Goal: Task Accomplishment & Management: Complete application form

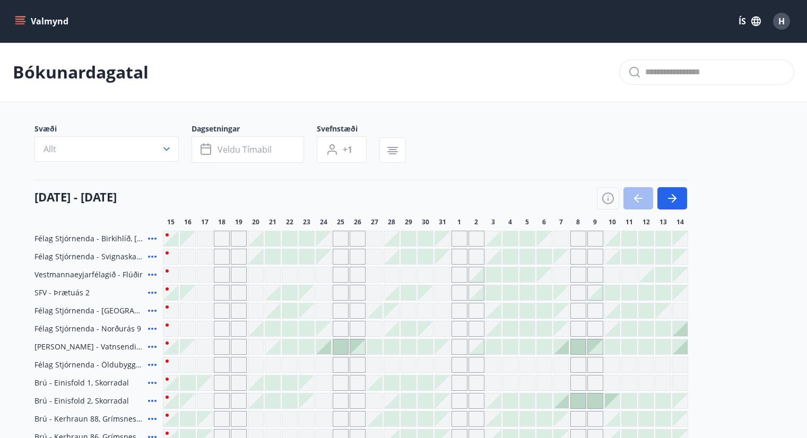
scroll to position [427, 0]
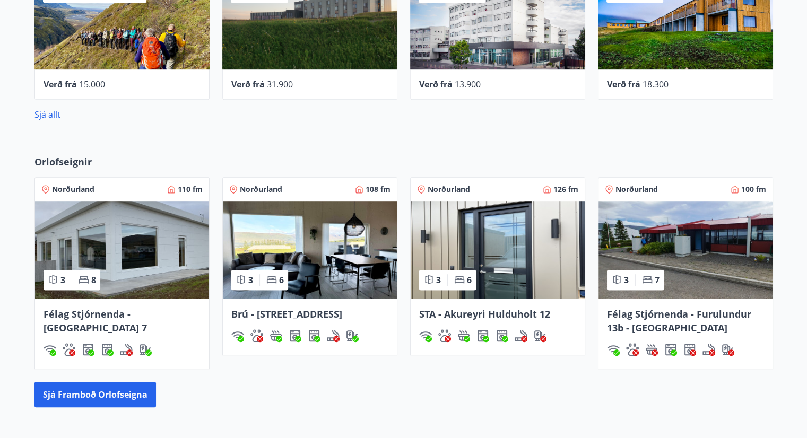
scroll to position [584, 0]
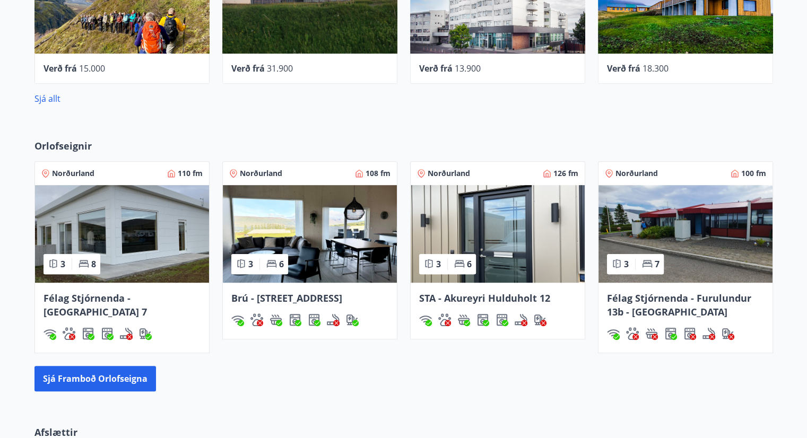
click at [147, 222] on img at bounding box center [122, 234] width 174 height 98
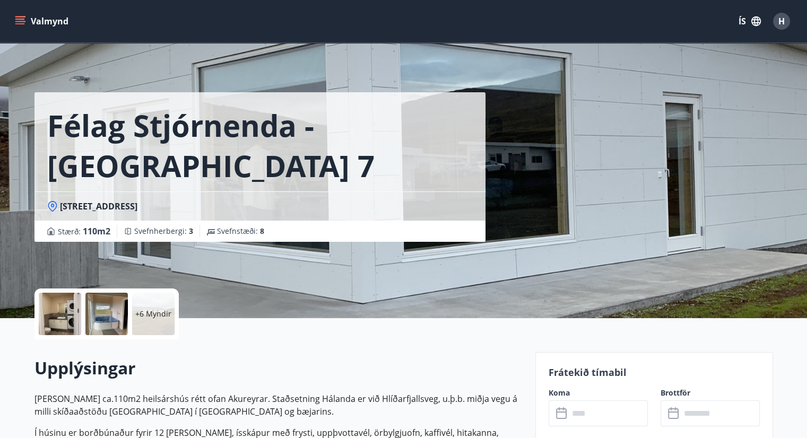
click at [100, 313] on div at bounding box center [106, 314] width 42 height 42
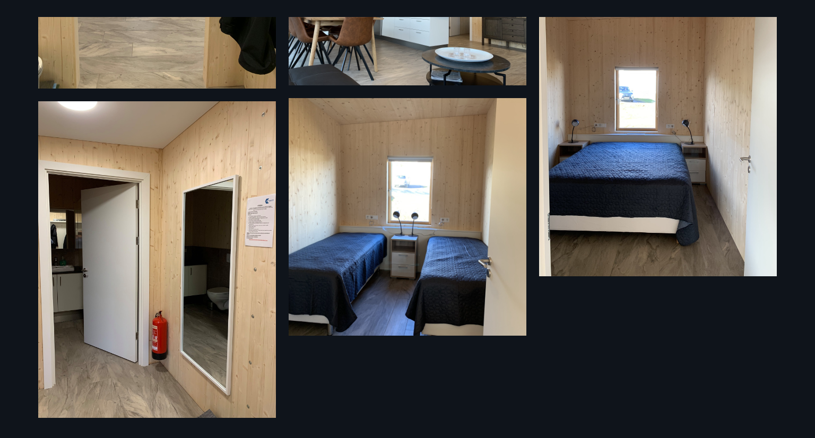
scroll to position [494, 0]
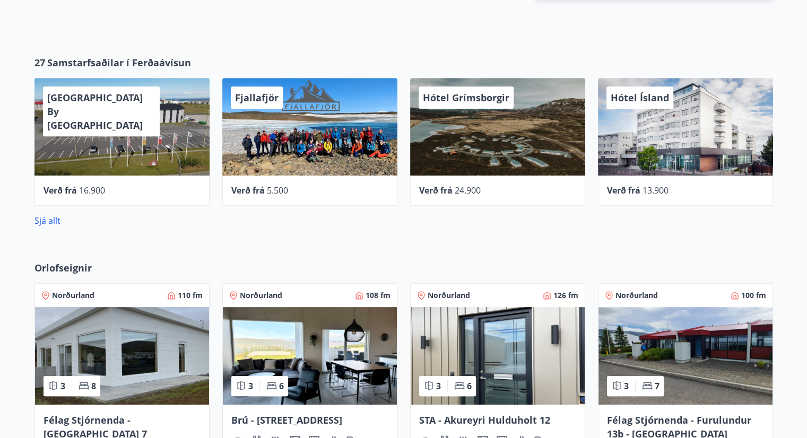
scroll to position [743, 0]
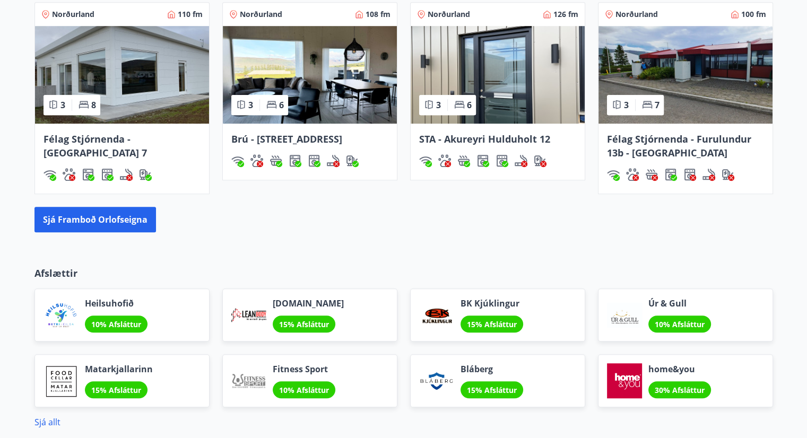
click at [330, 96] on img at bounding box center [310, 75] width 174 height 98
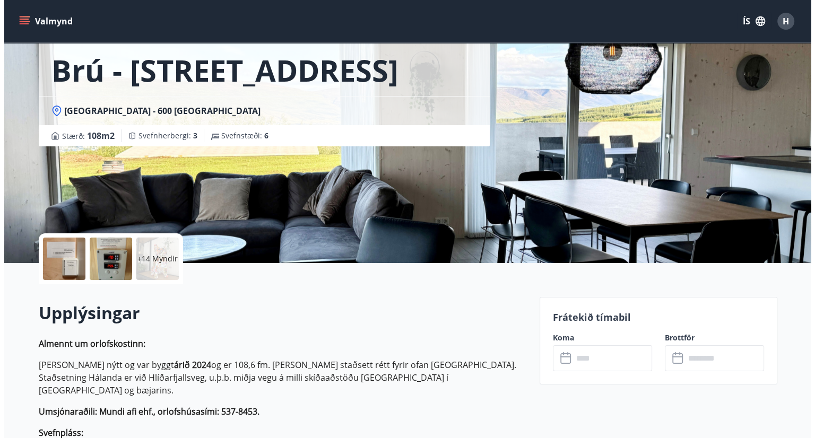
scroll to position [9, 0]
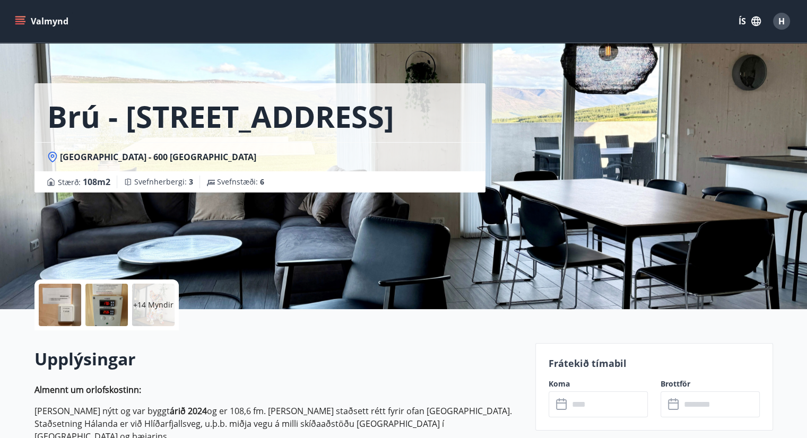
click at [106, 316] on div at bounding box center [106, 305] width 42 height 42
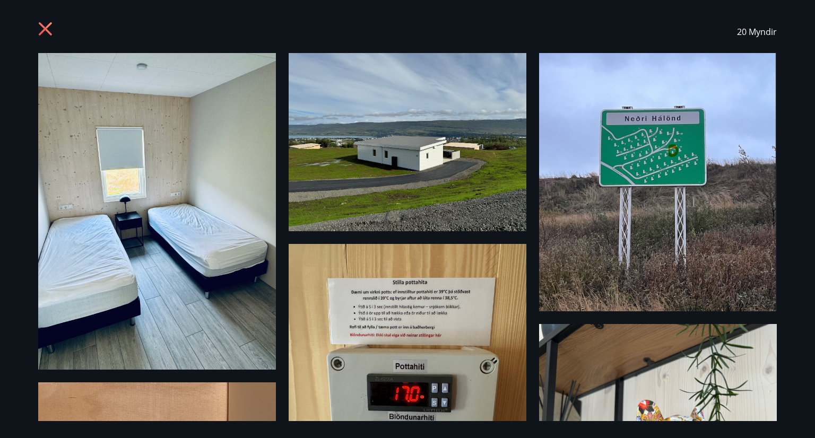
scroll to position [0, 0]
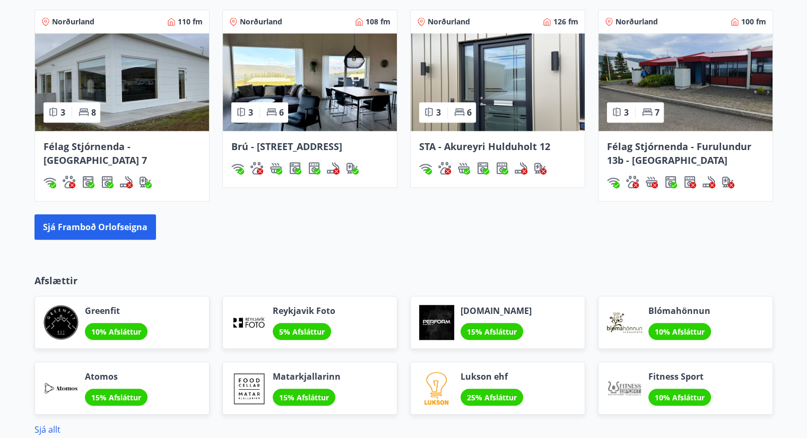
scroll to position [626, 0]
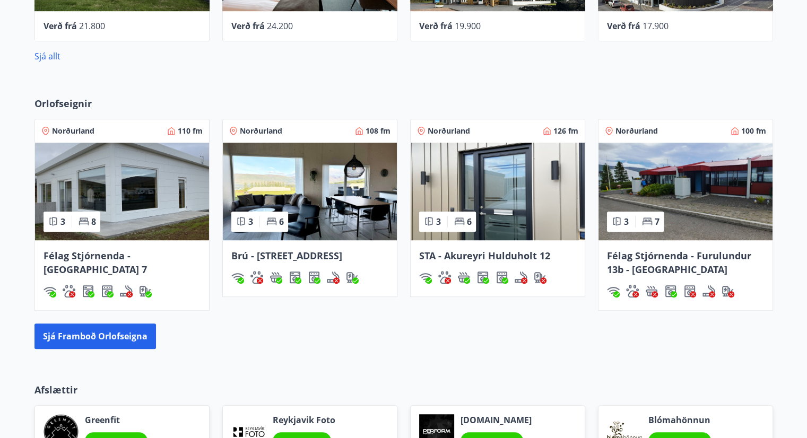
click at [488, 179] on img at bounding box center [498, 192] width 174 height 98
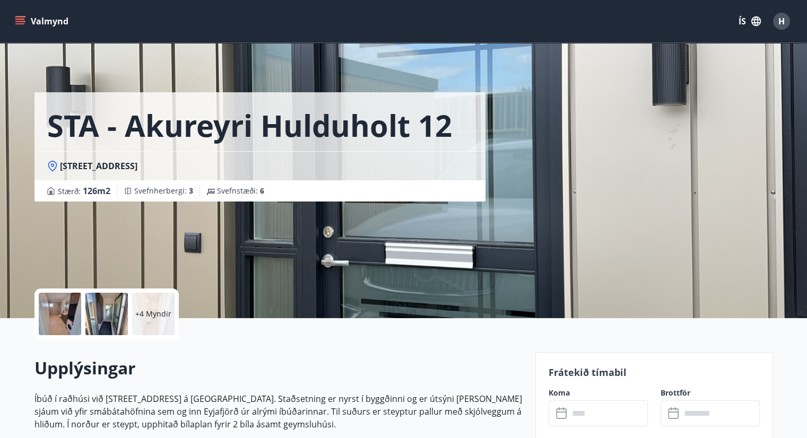
click at [106, 316] on div at bounding box center [106, 314] width 42 height 42
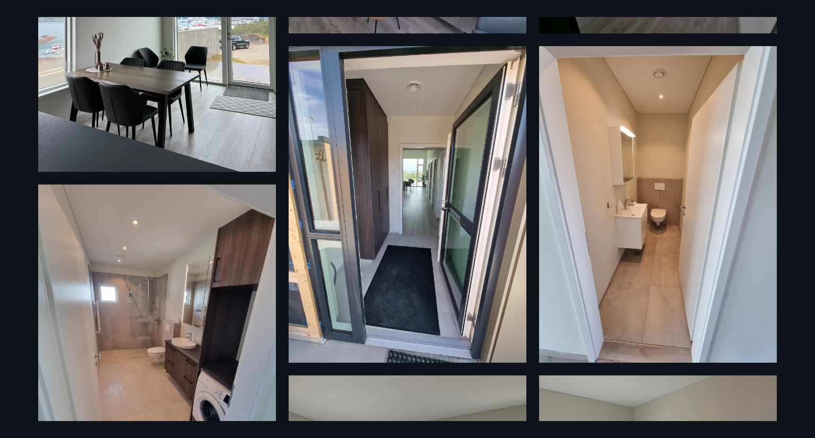
scroll to position [151, 0]
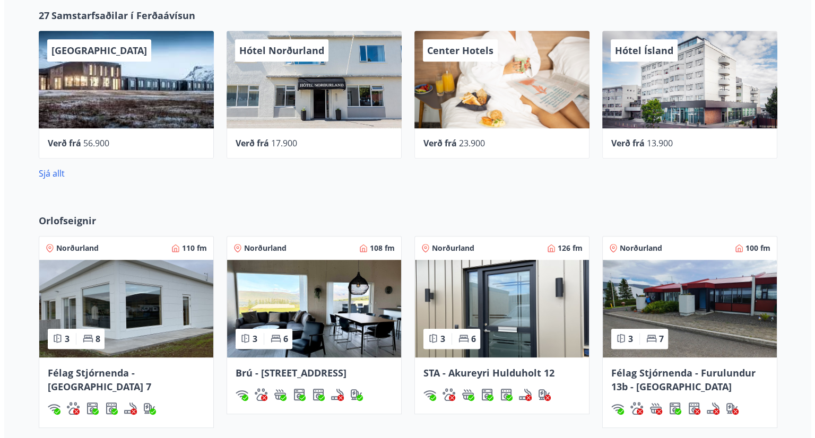
scroll to position [456, 0]
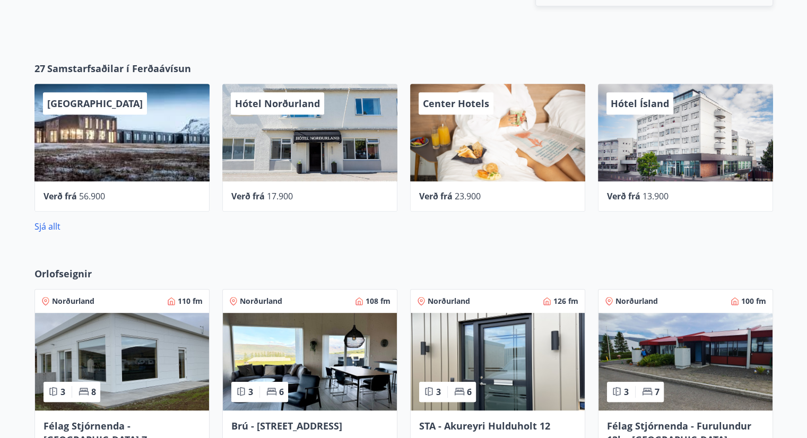
click at [138, 150] on div "UMI Hotel" at bounding box center [122, 133] width 175 height 98
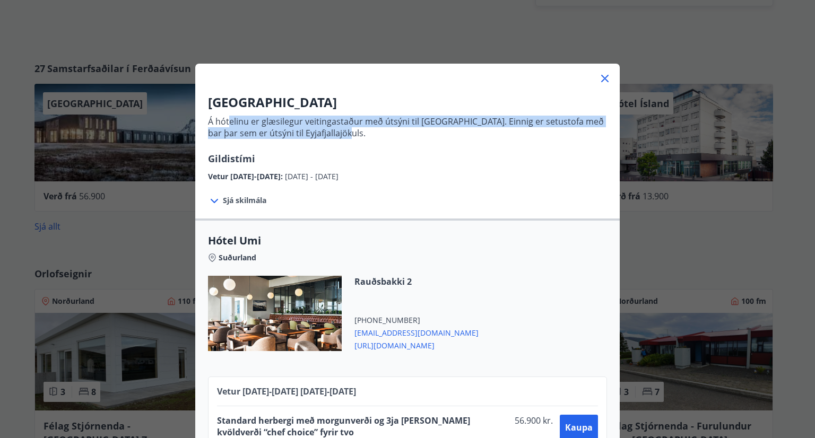
drag, startPoint x: 345, startPoint y: 136, endPoint x: 226, endPoint y: 122, distance: 119.2
click at [226, 122] on p "Á hótelinu er glæsilegur veitingastaður með útsýni til Vestmannaeyja. Einnig er…" at bounding box center [407, 127] width 399 height 23
click at [395, 140] on p "Á hótelinu er glæsilegur veitingastaður með útsýni til Vestmannaeyja. Einnig er…" at bounding box center [407, 131] width 399 height 40
drag, startPoint x: 377, startPoint y: 136, endPoint x: 224, endPoint y: 121, distance: 154.2
click at [224, 121] on p "Á hótelinu er glæsilegur veitingastaður með útsýni til Vestmannaeyja. Einnig er…" at bounding box center [407, 127] width 399 height 23
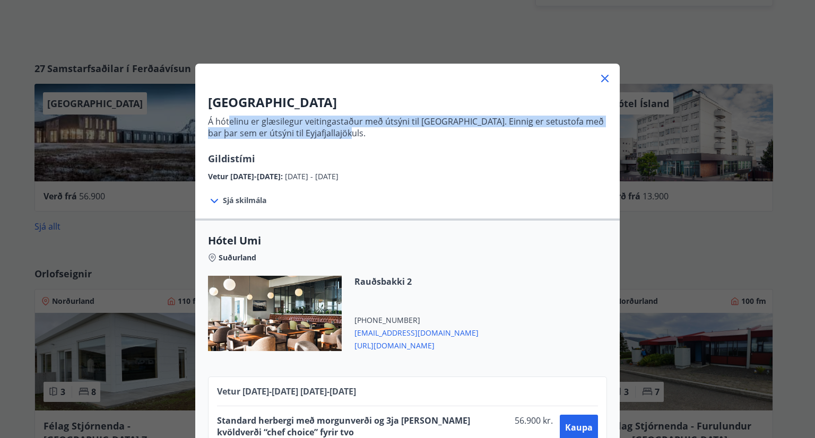
click at [351, 151] on p "Á hótelinu er glæsilegur veitingastaður með útsýni til Vestmannaeyja. Einnig er…" at bounding box center [407, 131] width 399 height 40
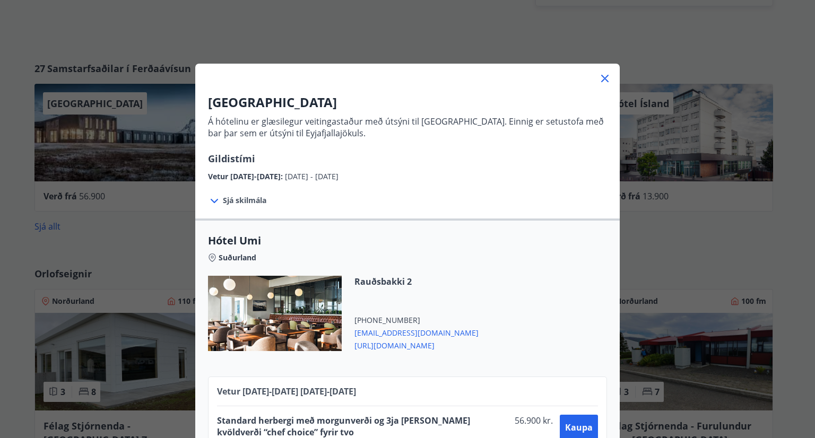
scroll to position [44, 0]
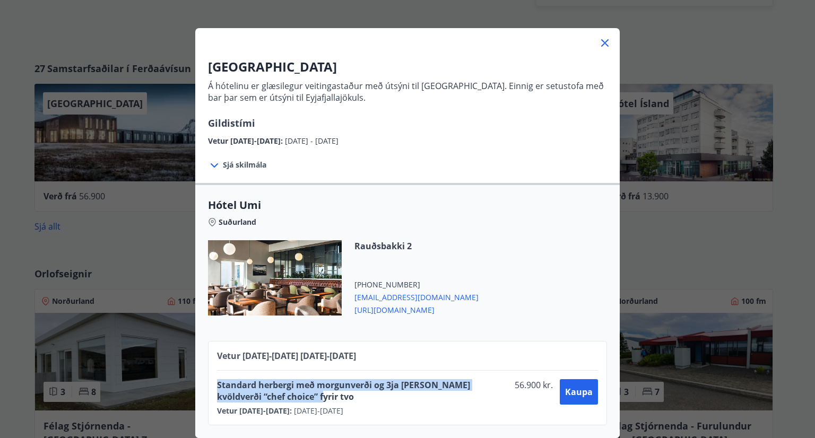
drag, startPoint x: 290, startPoint y: 389, endPoint x: 210, endPoint y: 371, distance: 81.6
click at [210, 371] on div "Vetur 2025-2026 01.10.25 - 31.05.26 Standard herbergi með morgunverði og 3ja ré…" at bounding box center [407, 383] width 399 height 84
click at [346, 393] on span "Standard herbergi með morgunverði og 3ja rétta kvöldverði “chef choice” fyrir t…" at bounding box center [364, 391] width 294 height 23
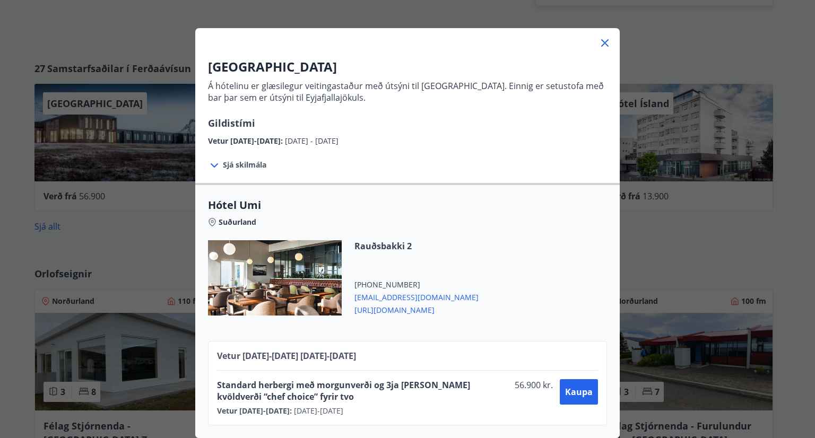
click at [601, 39] on icon at bounding box center [604, 42] width 7 height 7
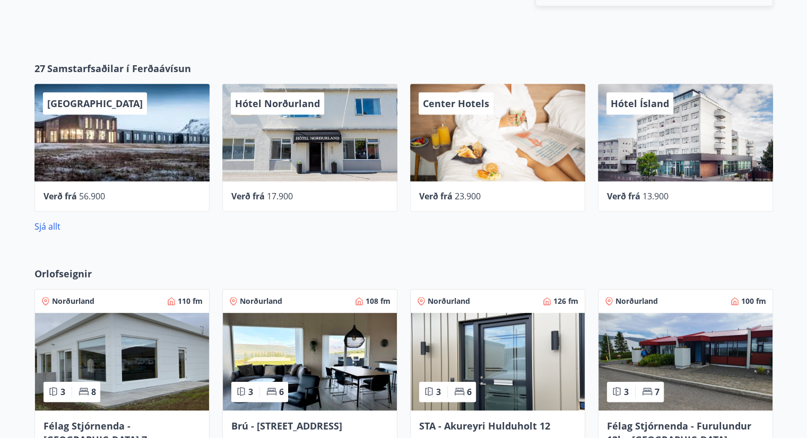
click at [330, 153] on div "Hótel Norðurland" at bounding box center [309, 133] width 175 height 98
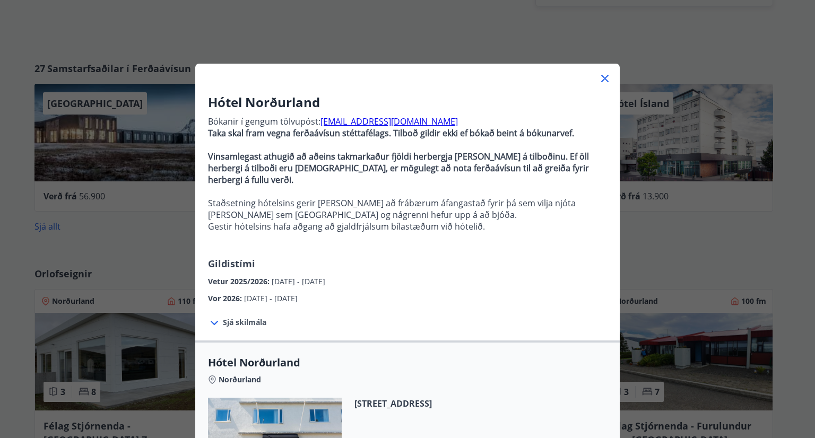
click at [601, 88] on div "Hótel Norðurland Bókanir í gengum tölvupóst: booking@hotel-nordurland.is Taka s…" at bounding box center [407, 370] width 425 height 571
click at [601, 84] on icon at bounding box center [605, 78] width 13 height 13
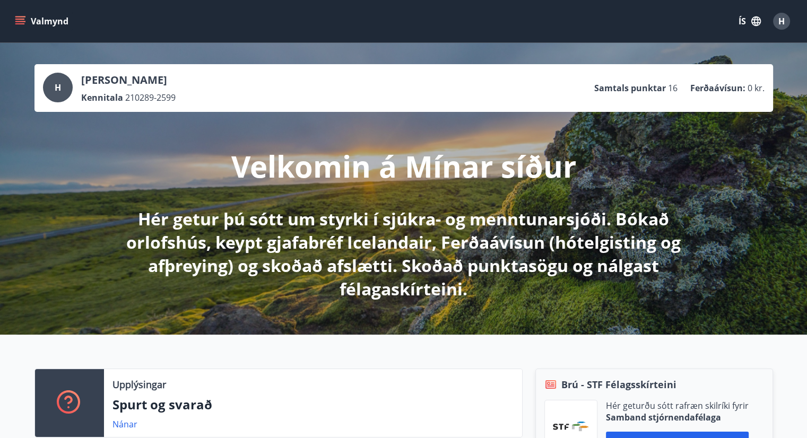
click at [15, 17] on icon "menu" at bounding box center [21, 16] width 12 height 1
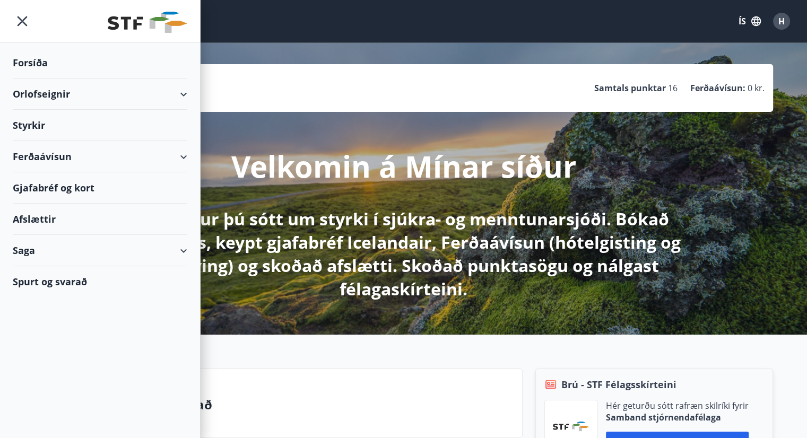
click at [29, 119] on div "Styrkir" at bounding box center [100, 125] width 175 height 31
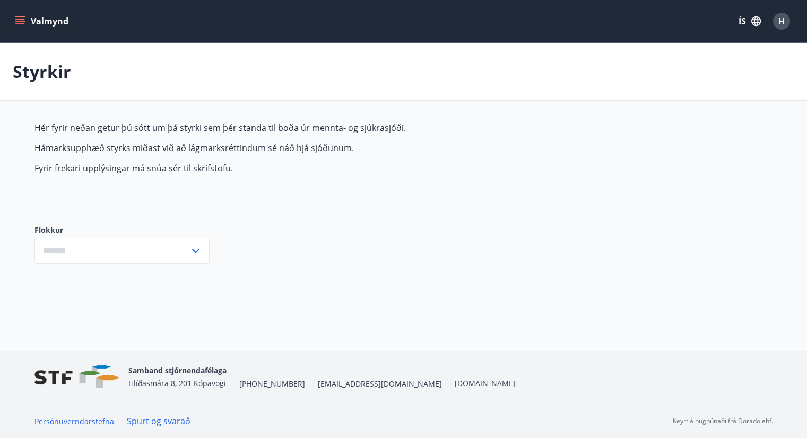
type input "***"
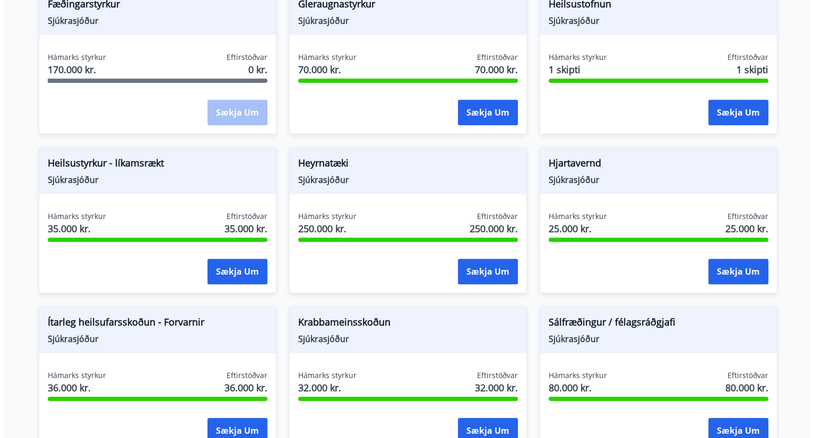
scroll to position [478, 0]
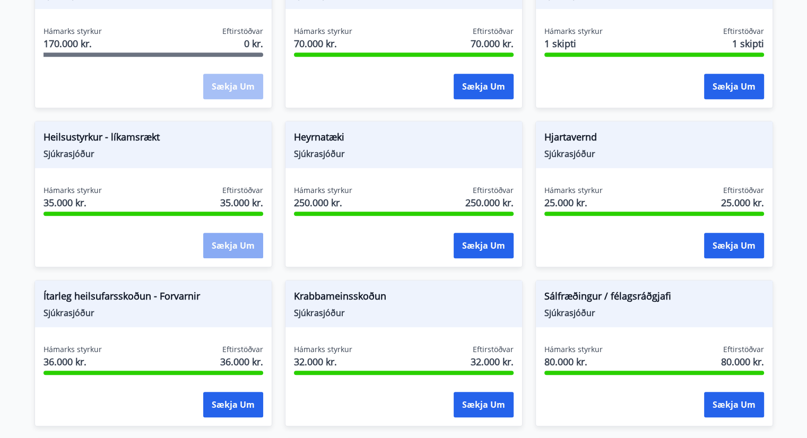
click at [221, 249] on button "Sækja um" at bounding box center [233, 245] width 60 height 25
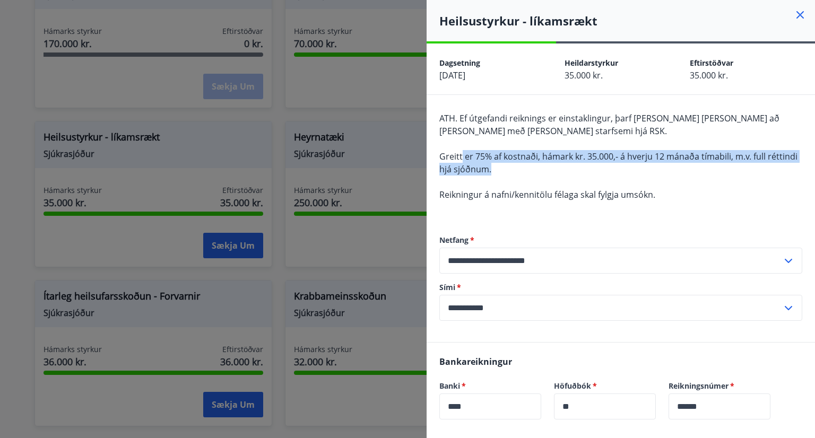
drag, startPoint x: 522, startPoint y: 173, endPoint x: 462, endPoint y: 151, distance: 64.1
click at [462, 151] on div "ATH. Ef útgefandi reiknings er einstaklingur, þarf sá hinn sami að vera með skr…" at bounding box center [621, 163] width 363 height 102
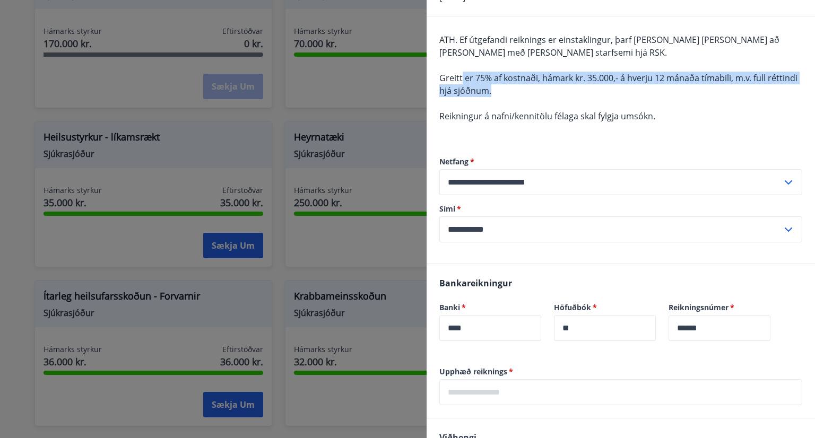
scroll to position [0, 0]
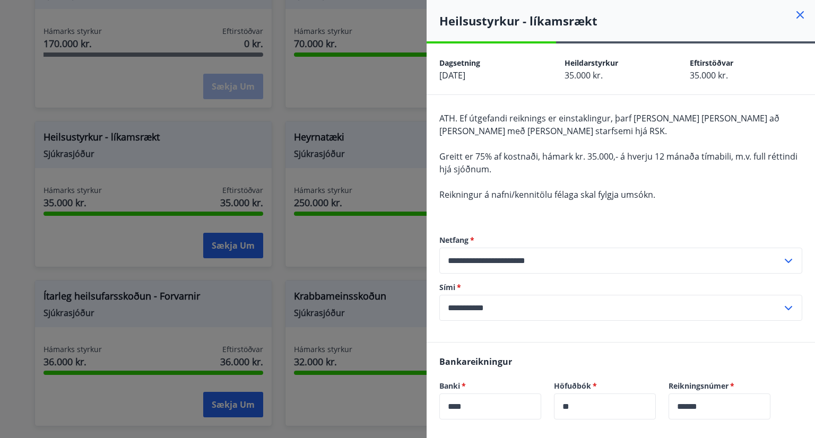
click at [563, 204] on div "ATH. Ef útgefandi reiknings er einstaklingur, þarf sá hinn sami að vera með skr…" at bounding box center [621, 163] width 363 height 102
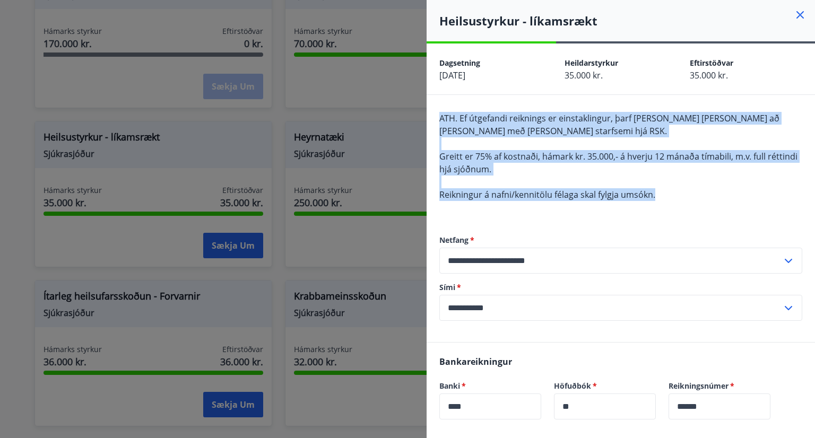
drag, startPoint x: 660, startPoint y: 199, endPoint x: 432, endPoint y: 113, distance: 243.9
click at [432, 113] on div "**********" at bounding box center [621, 218] width 389 height 247
click at [643, 174] on div "ATH. Ef útgefandi reiknings er einstaklingur, þarf sá hinn sami að vera með skr…" at bounding box center [621, 163] width 363 height 102
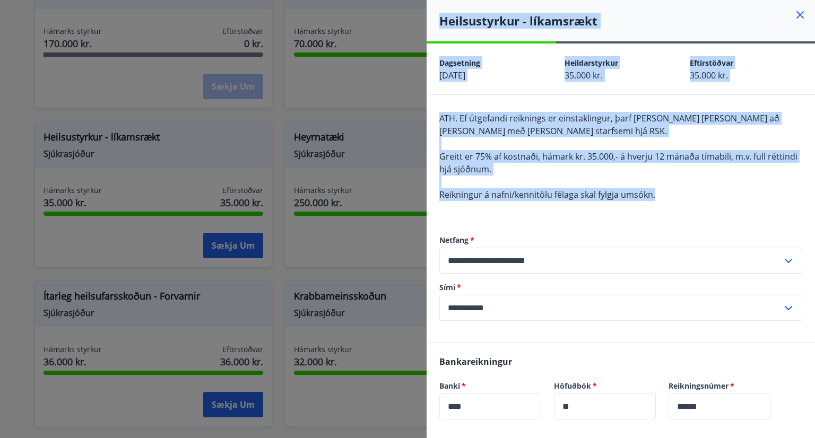
drag, startPoint x: 682, startPoint y: 199, endPoint x: 399, endPoint y: 105, distance: 298.5
click at [399, 105] on div "**********" at bounding box center [407, 219] width 815 height 438
click at [599, 174] on div "ATH. Ef útgefandi reiknings er einstaklingur, þarf sá hinn sami að vera með skr…" at bounding box center [621, 163] width 363 height 102
drag, startPoint x: 662, startPoint y: 192, endPoint x: 418, endPoint y: 123, distance: 253.8
click at [418, 123] on div "**********" at bounding box center [407, 219] width 815 height 438
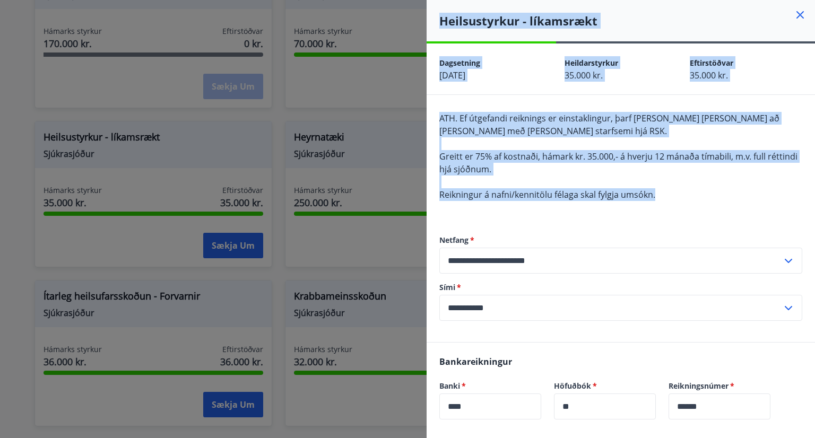
click at [538, 148] on div "ATH. Ef útgefandi reiknings er einstaklingur, þarf sá hinn sami að vera með skr…" at bounding box center [621, 163] width 363 height 102
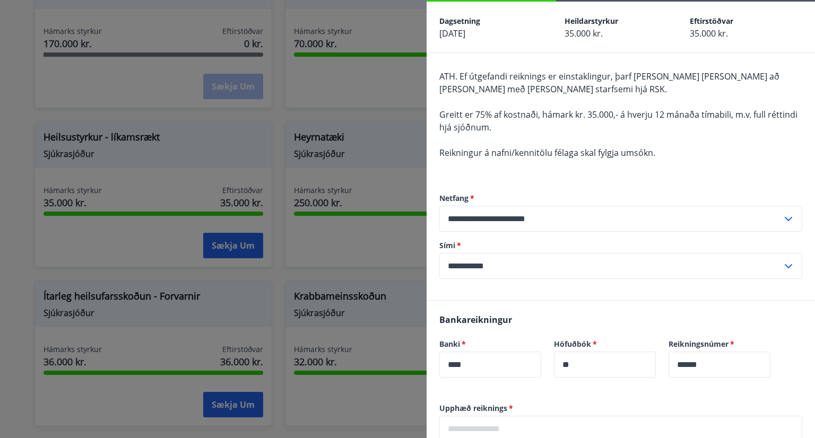
scroll to position [106, 0]
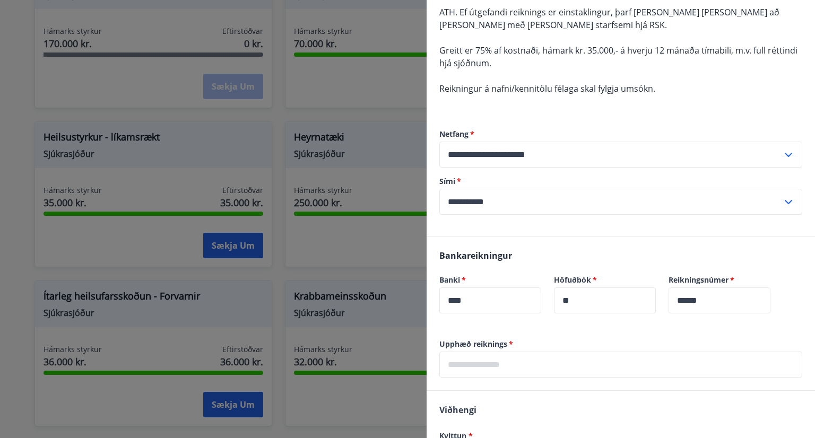
click at [544, 360] on input "text" at bounding box center [621, 365] width 363 height 26
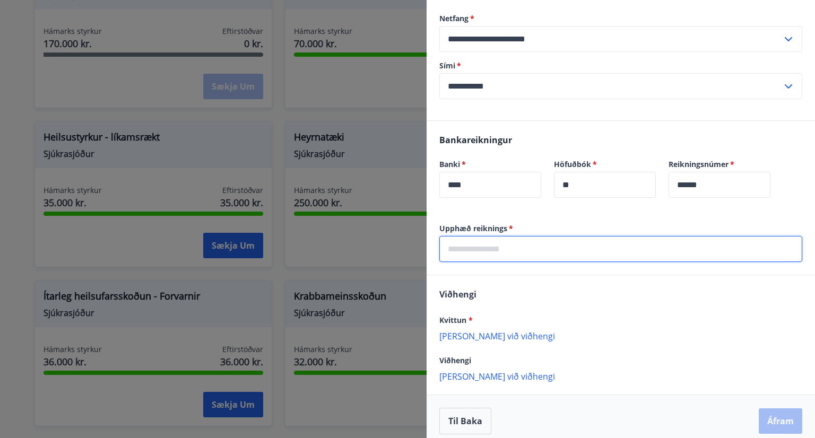
scroll to position [231, 0]
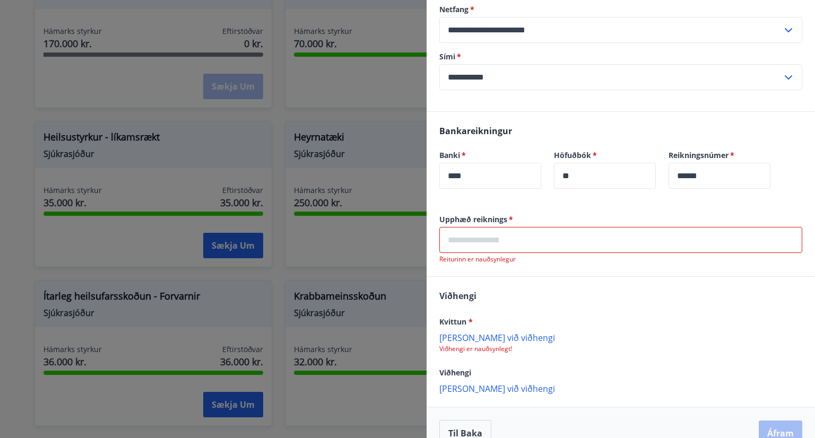
click at [497, 325] on div "Kvittun * Bæta við viðhengi Viðhengi er nauðsynlegt!" at bounding box center [621, 334] width 363 height 38
click at [474, 337] on p "Bæta við viðhengi" at bounding box center [621, 337] width 363 height 11
click at [506, 237] on input "text" at bounding box center [621, 240] width 363 height 26
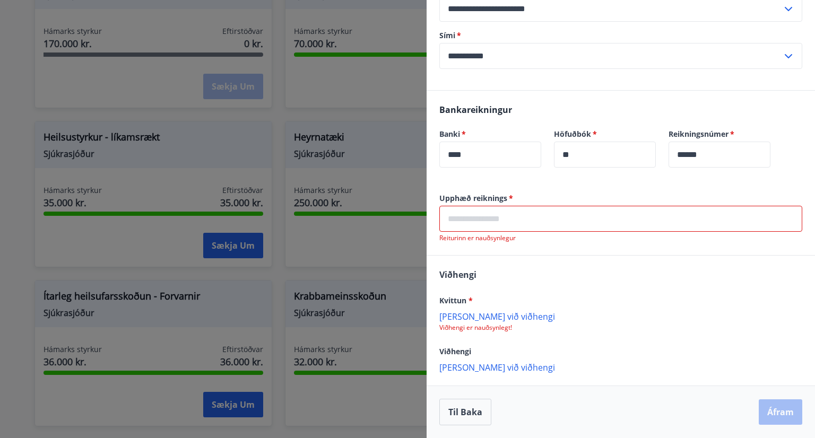
scroll to position [0, 0]
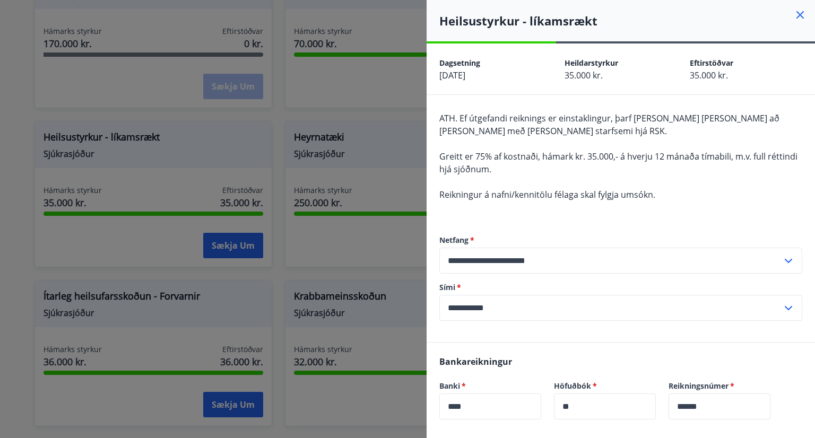
click at [13, 155] on div at bounding box center [407, 219] width 815 height 438
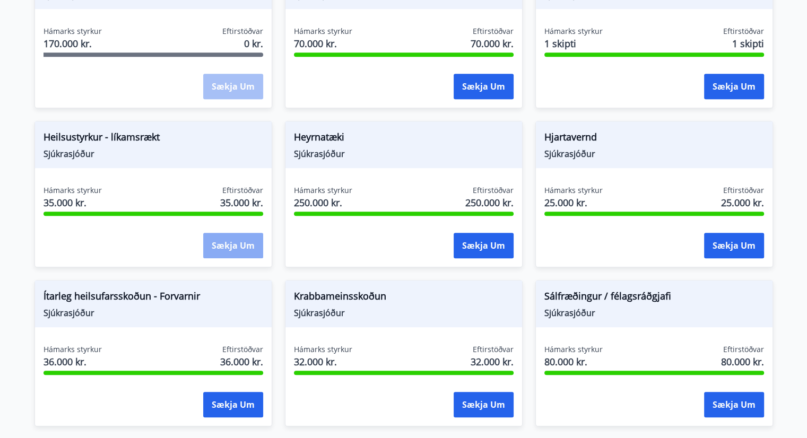
click at [238, 249] on button "Sækja um" at bounding box center [233, 245] width 60 height 25
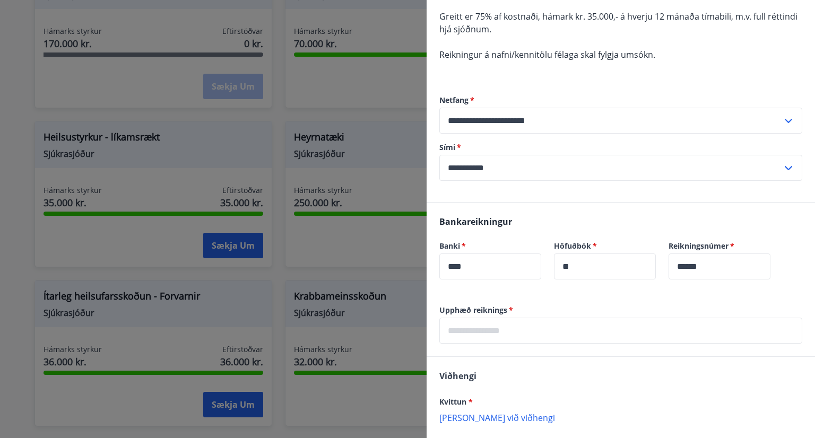
scroll to position [212, 0]
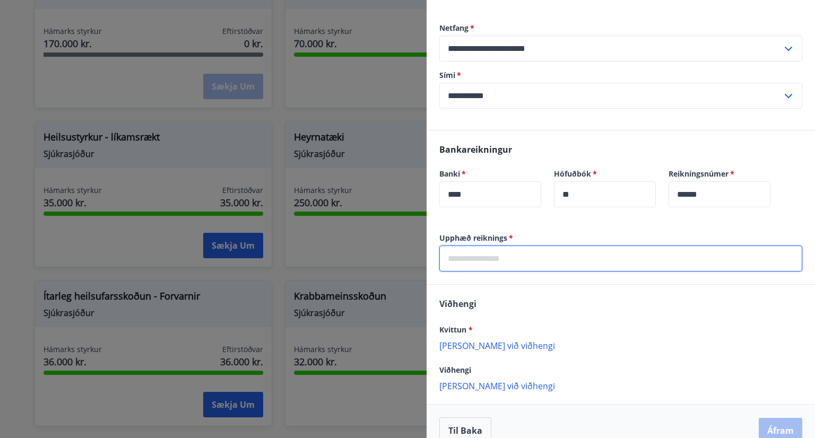
click at [525, 257] on input "text" at bounding box center [621, 259] width 363 height 26
